Goal: Communication & Community: Answer question/provide support

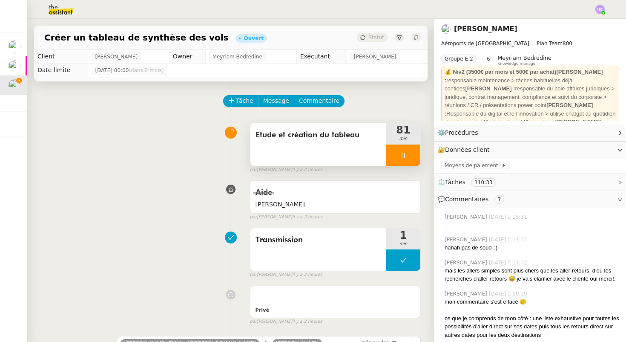
click at [403, 158] on div at bounding box center [403, 154] width 34 height 21
click at [395, 158] on div at bounding box center [394, 154] width 17 height 21
click at [395, 158] on div at bounding box center [403, 154] width 34 height 21
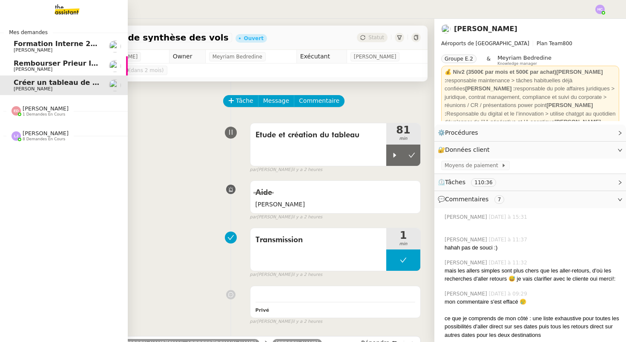
click at [43, 133] on span "[PERSON_NAME]" at bounding box center [46, 133] width 46 height 6
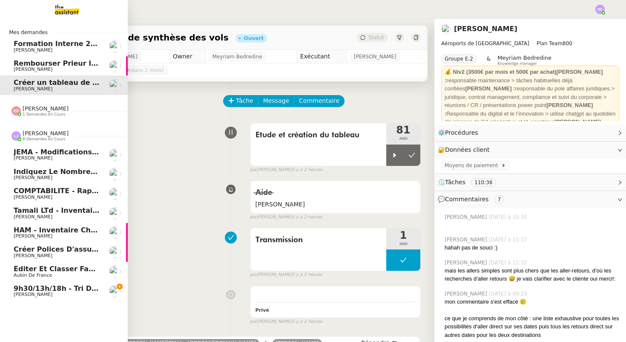
click at [43, 132] on span "[PERSON_NAME]" at bounding box center [46, 133] width 46 height 6
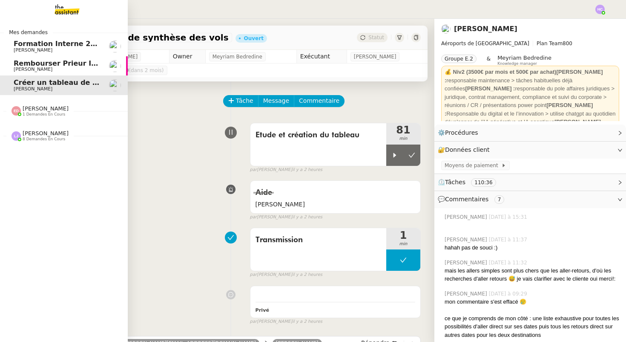
click at [32, 112] on span "1 demandes en cours" at bounding box center [44, 114] width 43 height 5
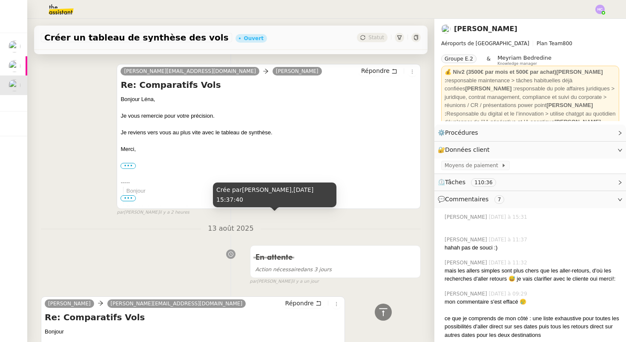
scroll to position [269, 0]
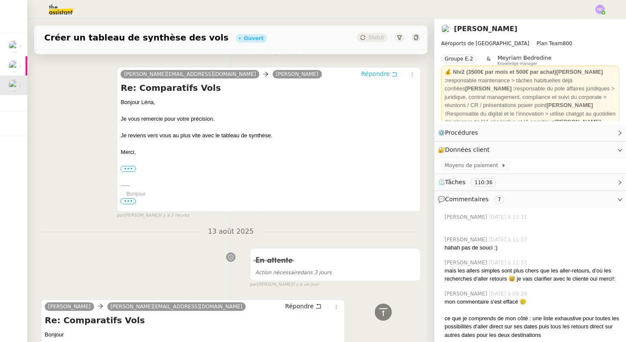
click at [380, 74] on span "Répondre" at bounding box center [375, 73] width 29 height 9
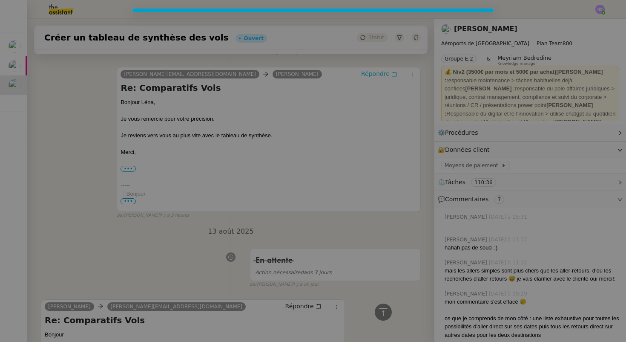
scroll to position [334, 0]
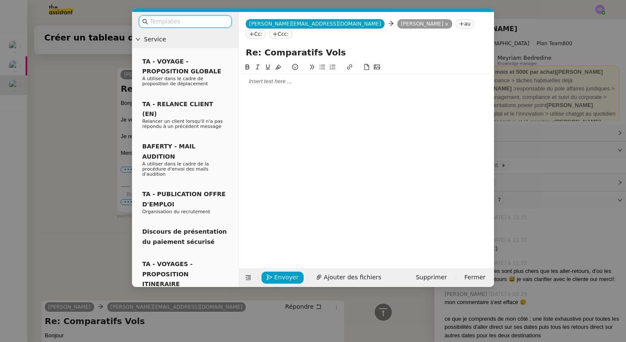
click at [286, 78] on div at bounding box center [366, 82] width 248 height 8
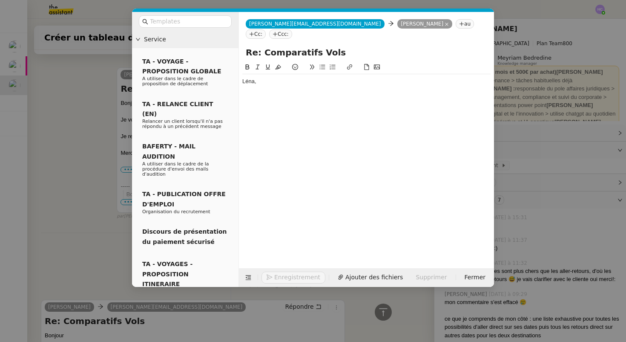
click at [96, 158] on nz-modal-container "Service TA - VOYAGE - PROPOSITION GLOBALE A utiliser dans le cadre de propositi…" at bounding box center [313, 171] width 626 height 342
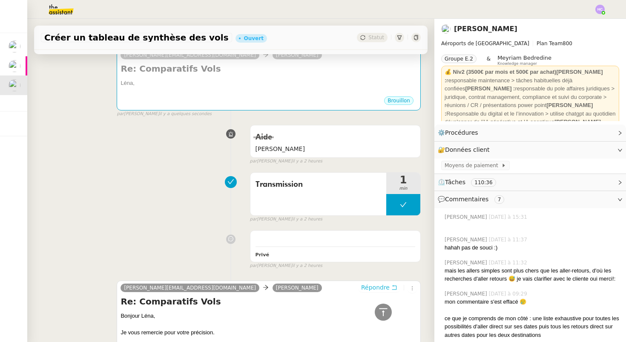
scroll to position [66, 0]
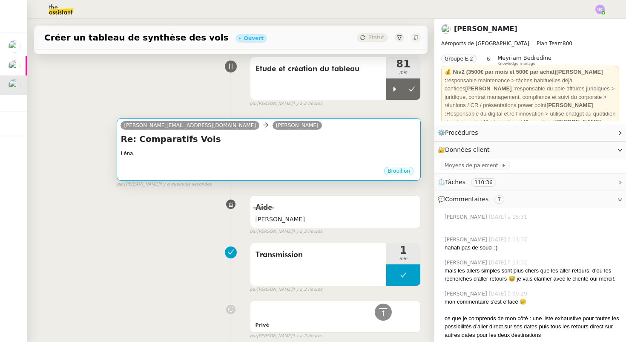
click at [199, 153] on div "Léna," at bounding box center [269, 153] width 296 height 9
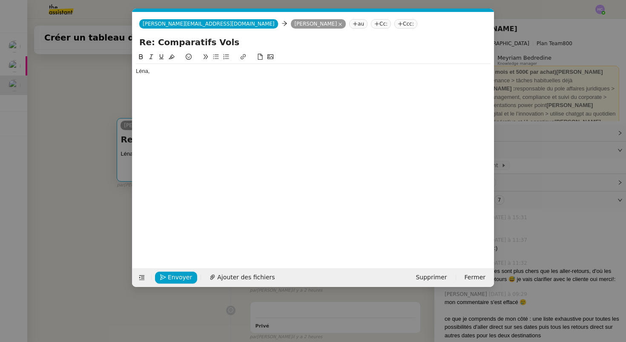
scroll to position [0, 18]
click at [170, 74] on div "Léna," at bounding box center [313, 71] width 355 height 8
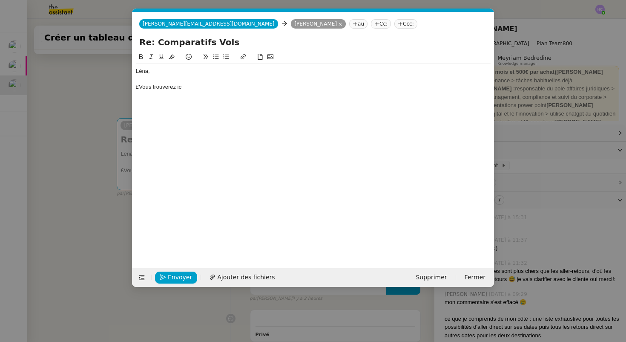
click at [141, 87] on div "£Vous trouverez ici" at bounding box center [313, 87] width 355 height 8
click at [190, 86] on div "Vous trouverez ici" at bounding box center [313, 87] width 355 height 8
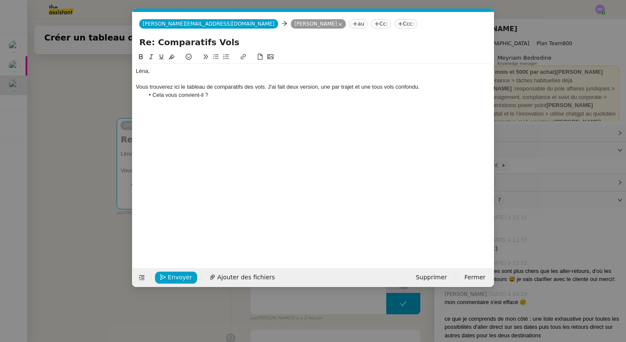
click at [295, 88] on div "Vous trouverez ici le tableau de comparatifs des vols. J'ai fait deux version, …" at bounding box center [313, 87] width 355 height 8
click at [0, 0] on lt-span "deux version s" at bounding box center [0, 0] width 0 height 0
click at [406, 89] on div "Vous trouverez ici le tableau de comparatifs des vols. J'ai fait deux versions,…" at bounding box center [313, 87] width 355 height 8
click at [0, 0] on lt-span "confondu s" at bounding box center [0, 0] width 0 height 0
click at [433, 89] on div "Vous trouverez ici le tableau de comparatifs des vols. J'ai fait deux versions,…" at bounding box center [313, 87] width 355 height 8
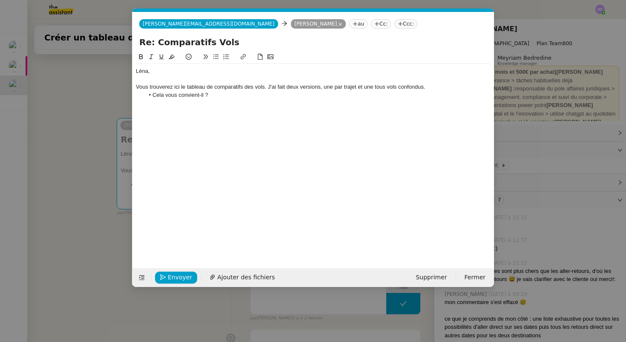
click at [335, 87] on div "Vous trouverez ici le tableau de comparatifs des vols. J'ai fait deux versions,…" at bounding box center [313, 87] width 355 height 8
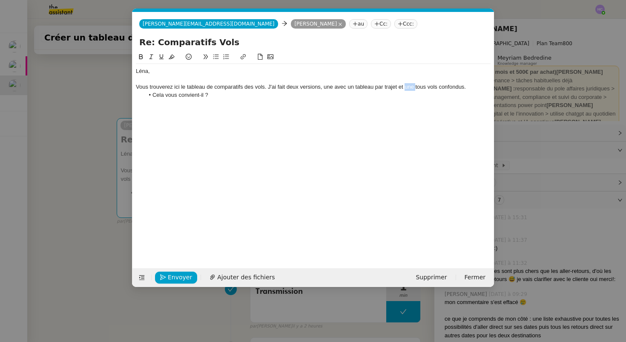
drag, startPoint x: 404, startPoint y: 87, endPoint x: 415, endPoint y: 88, distance: 10.2
click at [415, 88] on div "Vous trouverez ici le tableau de comparatifs des vols. J'ai fait deux versions,…" at bounding box center [313, 87] width 355 height 8
click at [464, 87] on div "Vous trouverez ici le tableau de comparatifs des vols. J'ai fait deux versions,…" at bounding box center [313, 87] width 355 height 8
click at [415, 88] on div "Vous trouverez ici le tableau de comparatifs des vols. J'ai fait deux versions,…" at bounding box center [313, 87] width 355 height 8
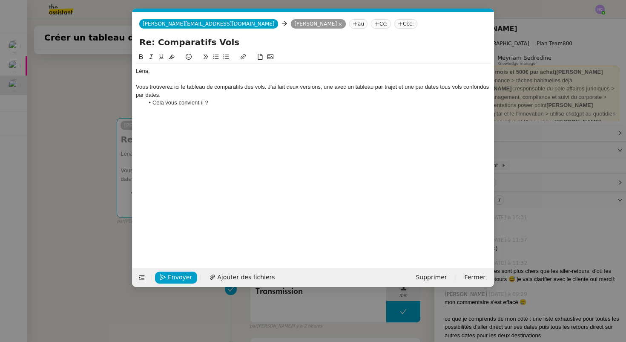
click at [150, 95] on div "Vous trouverez ici le tableau de comparatifs des vols. J'ai fait deux versions,…" at bounding box center [313, 91] width 355 height 16
click at [268, 88] on div "Vous trouverez ici le tableau de comparatifs des vols. J'ai fait deux versions,…" at bounding box center [313, 91] width 355 height 16
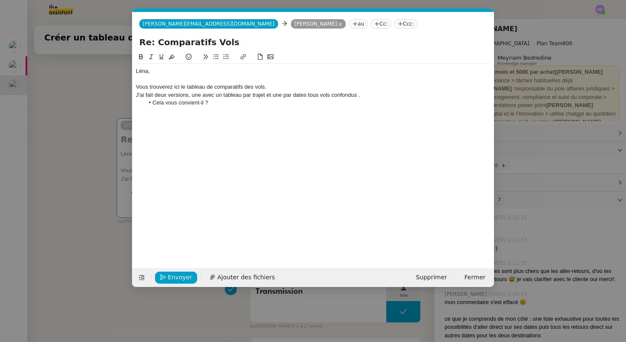
click at [149, 95] on div "J'ai fait deux versions, une avec un tableau par trajet et une par dates tous v…" at bounding box center [313, 95] width 355 height 8
click at [384, 95] on div "J'ai préparé deux versions, une avec un tableau par trajet et une par dates tou…" at bounding box center [313, 95] width 355 height 8
drag, startPoint x: 265, startPoint y: 87, endPoint x: 204, endPoint y: 83, distance: 60.6
click at [204, 83] on div "Vous trouverez ici le tableau de comparatifs des vols." at bounding box center [313, 87] width 355 height 8
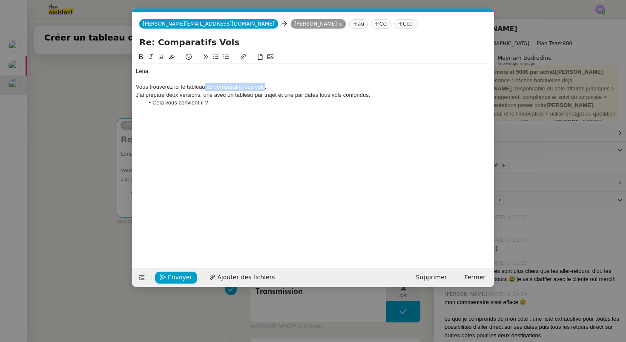
click at [204, 83] on div "Vous trouverez ici le tableau de comparatifs des vols." at bounding box center [313, 87] width 355 height 8
drag, startPoint x: 205, startPoint y: 86, endPoint x: 134, endPoint y: 88, distance: 71.2
click at [134, 88] on nz-spin "[PERSON_NAME], Vous trouverez ici le tableau de comparatifs des vols. J'ai prép…" at bounding box center [313, 155] width 362 height 206
paste input "[URL][DOMAIN_NAME]"
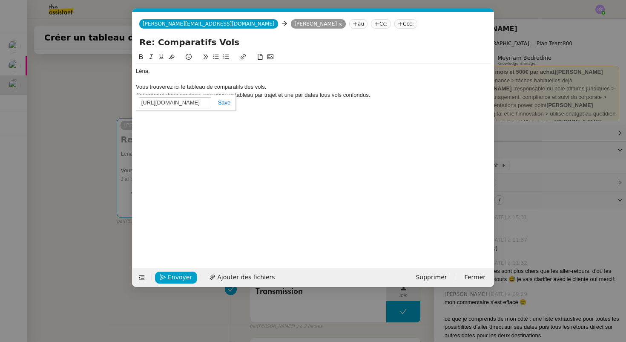
type input "[URL][DOMAIN_NAME]"
click at [221, 104] on link at bounding box center [221, 102] width 20 height 6
click at [275, 87] on div "Vous trouverez ici le tableau de comparatifs des vols." at bounding box center [313, 87] width 355 height 8
click at [292, 96] on div "J'ai préparé deux versions, une avec un tableau par trajet et une par dates tou…" at bounding box center [313, 95] width 355 height 8
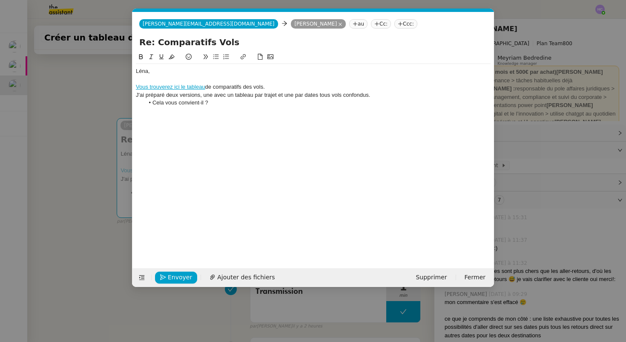
click at [215, 97] on div "J'ai préparé deux versions, une avec un tableau par trajet et une par dates tou…" at bounding box center [313, 95] width 355 height 8
click at [312, 95] on div "J'ai préparé deux versions, une version avec un tableau par trajet et une par d…" at bounding box center [313, 95] width 355 height 8
click at [344, 94] on div "J'ai préparé deux versions, une version avec un tableau par trajet et un tablea…" at bounding box center [313, 95] width 355 height 8
click at [406, 93] on div "J'ai préparé deux versions, une version avec un tableau par trajet et un tablea…" at bounding box center [313, 95] width 355 height 8
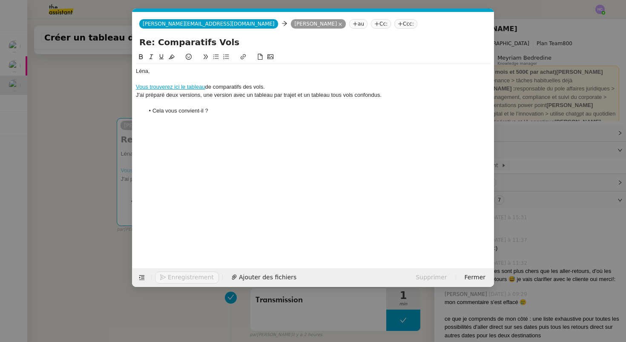
click at [211, 112] on li "Cela vous convient-il ?" at bounding box center [317, 111] width 347 height 8
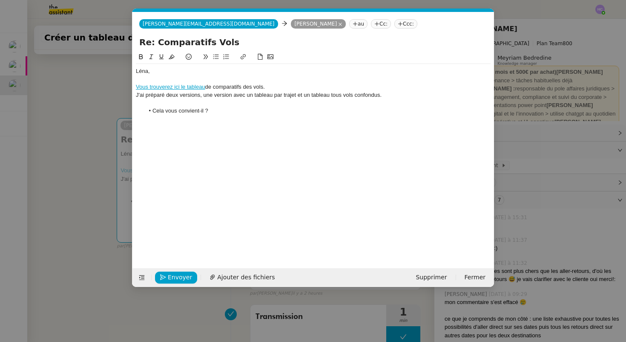
click at [409, 98] on div "J'ai préparé deux versions, une version avec un tableau par trajet et un tablea…" at bounding box center [313, 95] width 355 height 8
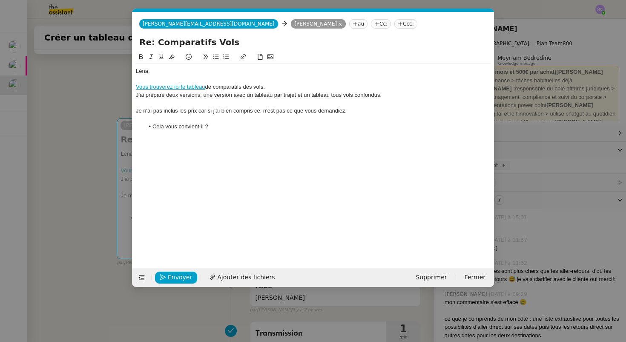
click at [290, 129] on li "Cela vous convient-il ?" at bounding box center [317, 127] width 347 height 8
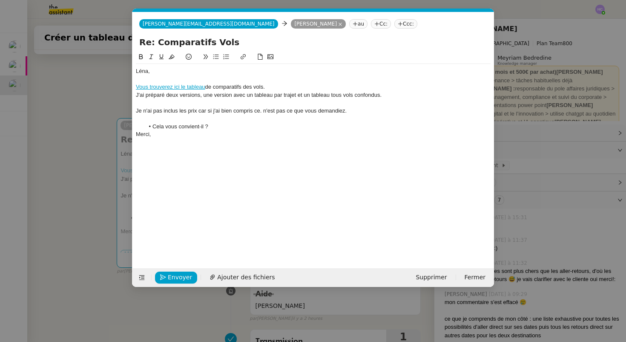
click at [254, 122] on div at bounding box center [313, 119] width 355 height 8
click at [229, 126] on li "Cela vous convient-il ?" at bounding box center [317, 127] width 347 height 8
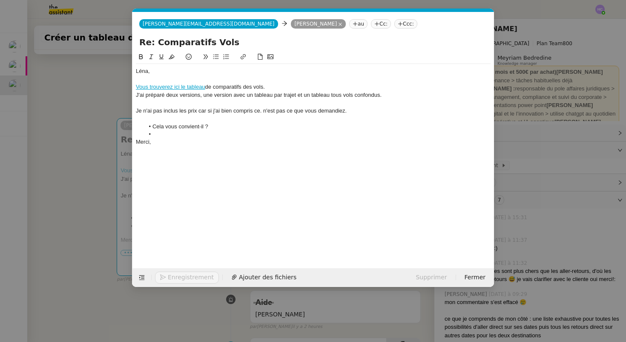
click at [203, 111] on div "Je n'ai pas inclus les prix car si j'ai bien compris ce. n'est pas ce que vous …" at bounding box center [313, 111] width 355 height 8
click at [0, 0] on lt-span ", car" at bounding box center [0, 0] width 0 height 0
click at [258, 112] on div "Je n'ai pas inclus les prix, car si j'ai bien compris ce. n'est pas ce que vous…" at bounding box center [313, 111] width 355 height 8
click at [0, 0] on lt-strong "la" at bounding box center [0, 0] width 0 height 0
click at [254, 112] on div "Je n'ai pas inclus les prix, car si j'ai bien compris cela. n'est pas ce que vo…" at bounding box center [313, 111] width 355 height 8
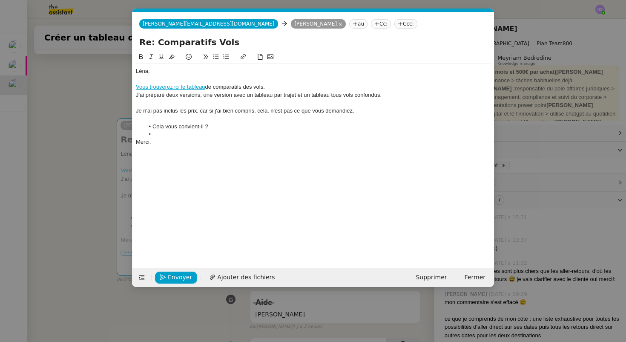
click at [270, 112] on div "Je n'ai pas inclus les prix, car si j'ai bien compris, cela. n'est pas ce que v…" at bounding box center [313, 111] width 355 height 8
click at [372, 107] on div "Je n'ai pas inclus les prix, car si j'ai bien compris, cela n'est pas ce que vo…" at bounding box center [313, 111] width 355 height 8
click at [273, 113] on div "Je n'ai pas inclus les prix, car si j'ai bien compris, cela n'est pas ce que vo…" at bounding box center [313, 111] width 355 height 8
click at [268, 145] on div "Merci," at bounding box center [313, 142] width 355 height 8
click at [169, 130] on li at bounding box center [317, 134] width 347 height 8
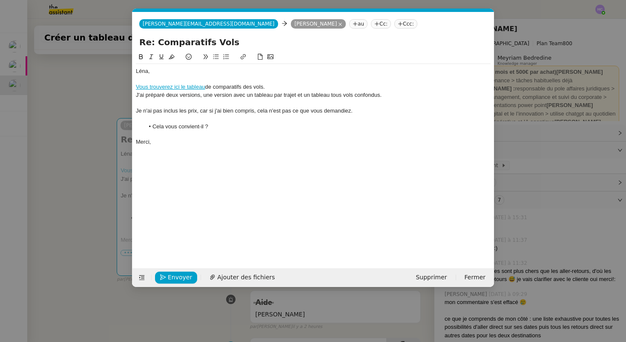
click at [167, 71] on div "Léna," at bounding box center [313, 71] width 355 height 8
click at [222, 95] on div "J'ai préparé deux versions, une version avec un tableau par trajet et un tablea…" at bounding box center [313, 95] width 355 height 8
click at [180, 106] on div at bounding box center [313, 103] width 355 height 8
click at [175, 138] on div "Merci," at bounding box center [313, 142] width 355 height 8
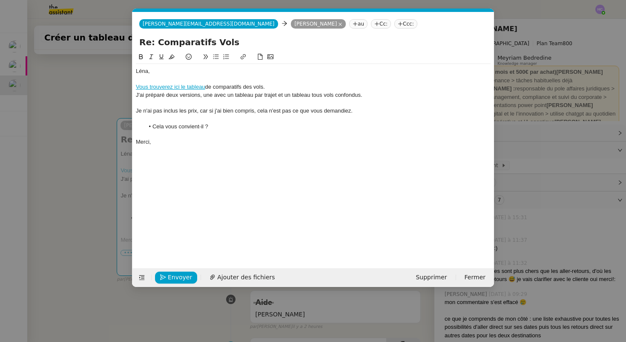
click at [91, 147] on nz-modal-container "Service TA - VOYAGE - PROPOSITION GLOBALE A utiliser dans le cadre de propositi…" at bounding box center [313, 171] width 626 height 342
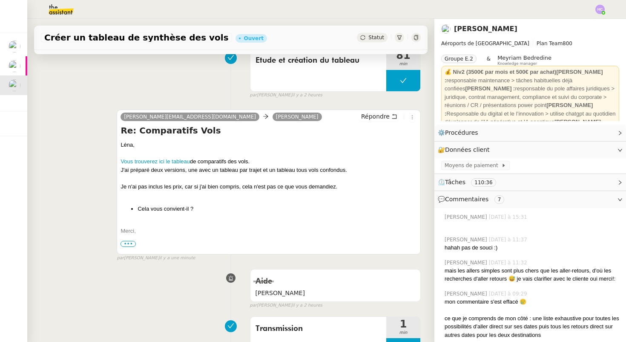
scroll to position [77, 0]
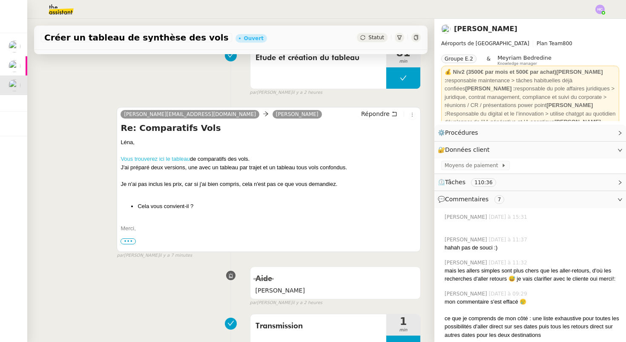
click at [173, 158] on link "Vous trouverez ici le tableau" at bounding box center [155, 158] width 69 height 6
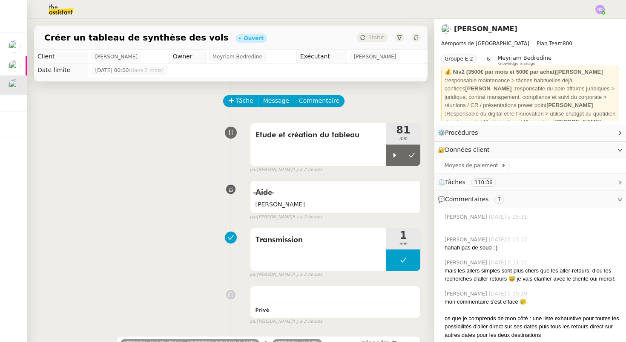
click at [478, 29] on link "[PERSON_NAME]" at bounding box center [485, 29] width 63 height 8
click at [478, 32] on link "[PERSON_NAME]" at bounding box center [485, 29] width 63 height 8
drag, startPoint x: 507, startPoint y: 32, endPoint x: 454, endPoint y: 32, distance: 53.7
click at [454, 32] on div "[PERSON_NAME]" at bounding box center [530, 29] width 178 height 14
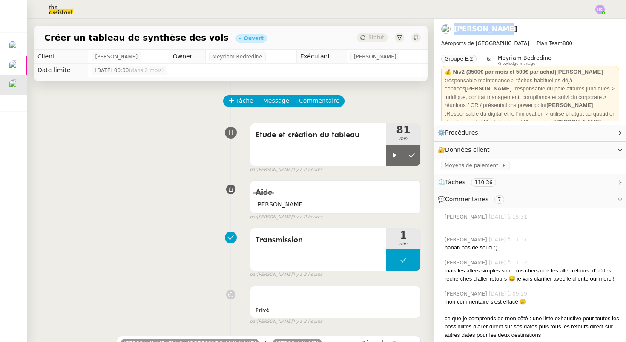
copy link "[PERSON_NAME]"
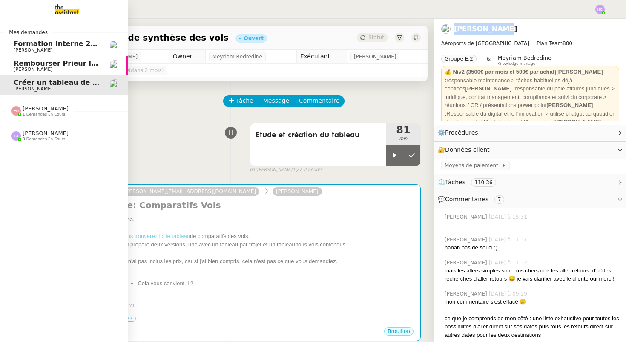
click at [34, 65] on span "Rembourser Prieur Immo SA et annuler contrat" at bounding box center [104, 63] width 181 height 8
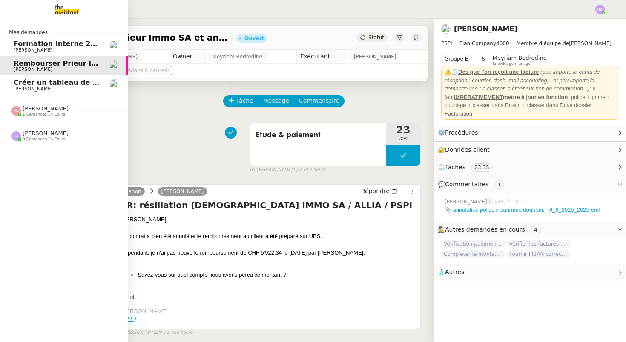
click at [29, 88] on span "[PERSON_NAME]" at bounding box center [33, 89] width 39 height 6
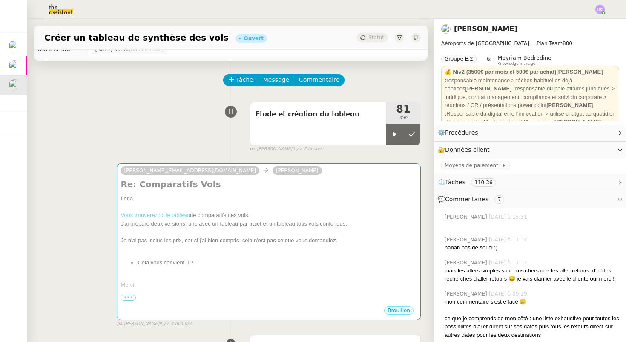
scroll to position [49, 0]
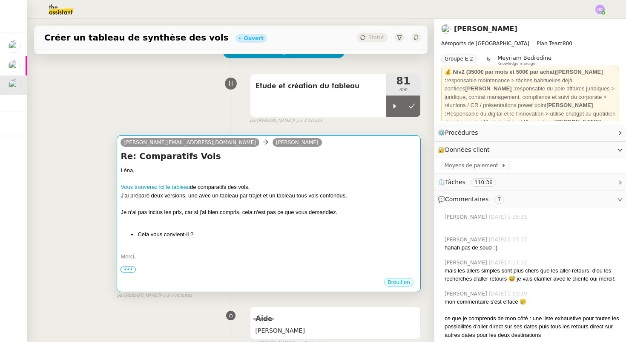
click at [198, 190] on div "Vous trouverez ici le tableau de comparatifs des vols." at bounding box center [269, 187] width 296 height 9
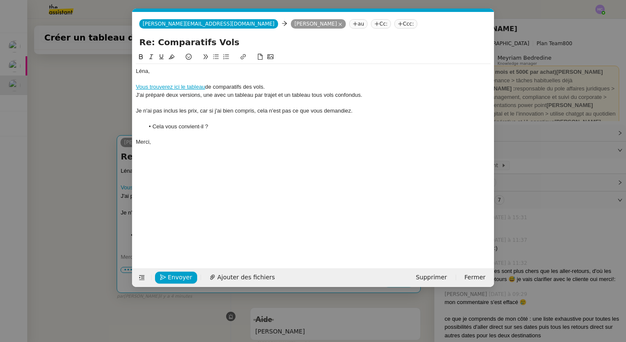
scroll to position [0, 18]
click at [94, 205] on nz-modal-container "Service TA - VOYAGE - PROPOSITION GLOBALE A utiliser dans le cadre de propositi…" at bounding box center [313, 171] width 626 height 342
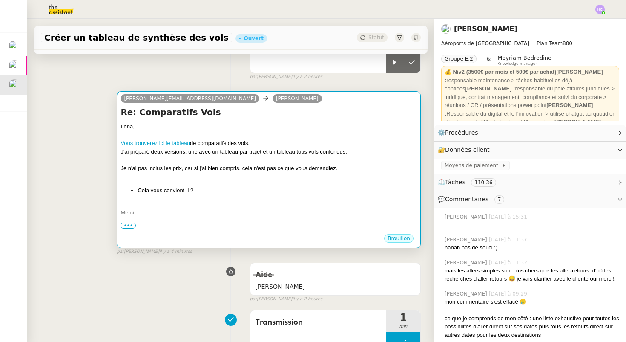
scroll to position [105, 0]
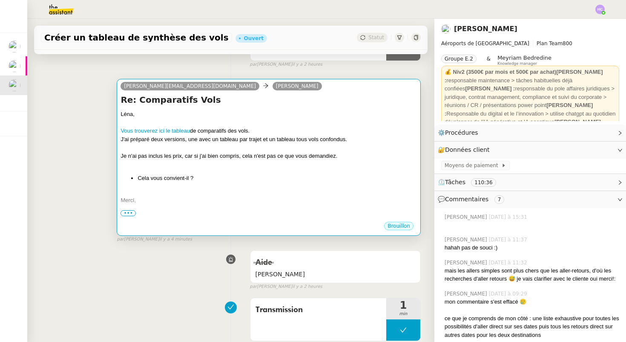
click at [178, 184] on div "Léna, Vous trouverez ici le tableau de comparatifs des vols. J'ai préparé deux …" at bounding box center [269, 165] width 296 height 111
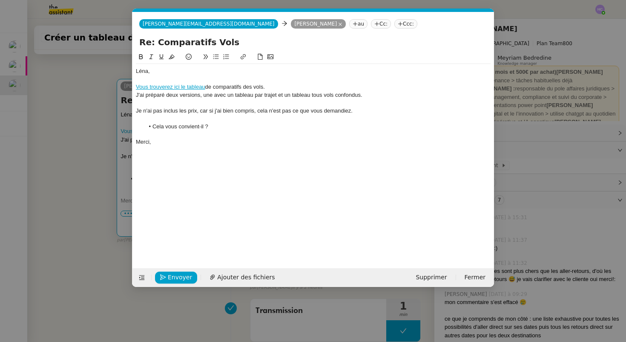
scroll to position [0, 18]
click at [174, 276] on span "Envoyer" at bounding box center [180, 277] width 24 height 10
click at [174, 276] on span "Confirmer l'envoi" at bounding box center [193, 277] width 51 height 10
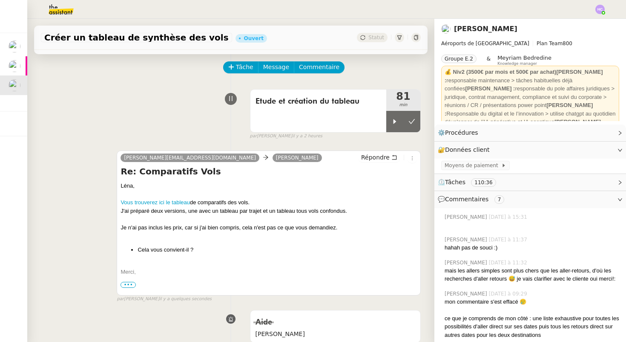
scroll to position [0, 0]
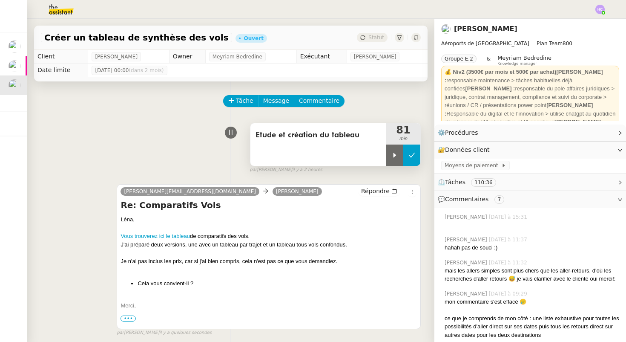
click at [415, 147] on button at bounding box center [411, 154] width 17 height 21
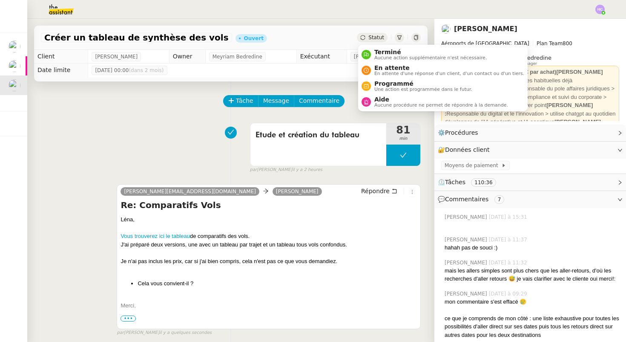
click at [379, 38] on span "Statut" at bounding box center [376, 38] width 16 height 6
